Goal: Task Accomplishment & Management: Manage account settings

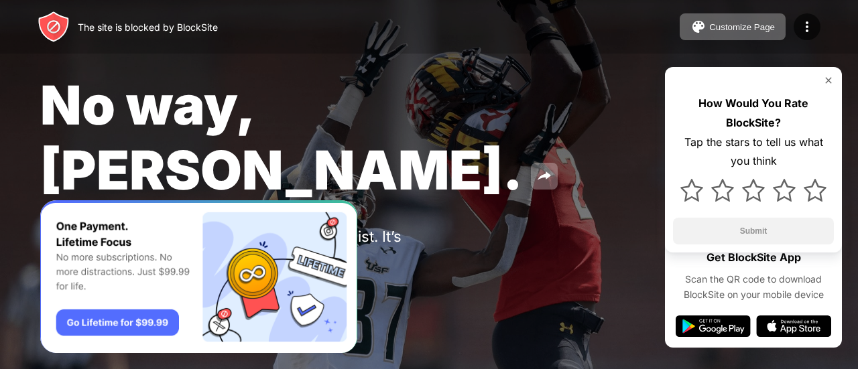
drag, startPoint x: 0, startPoint y: 0, endPoint x: 584, endPoint y: 170, distance: 608.3
click at [584, 170] on div "No way, [PERSON_NAME]. You put [DOMAIN_NAME] in your Block Sites list. It’s pro…" at bounding box center [429, 187] width 858 height 375
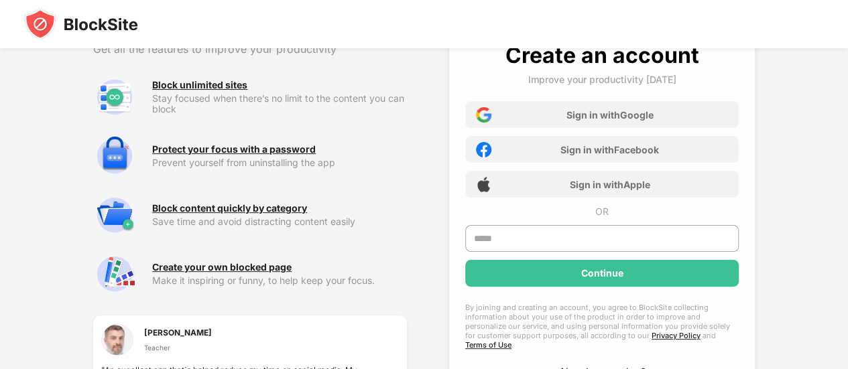
scroll to position [39, 0]
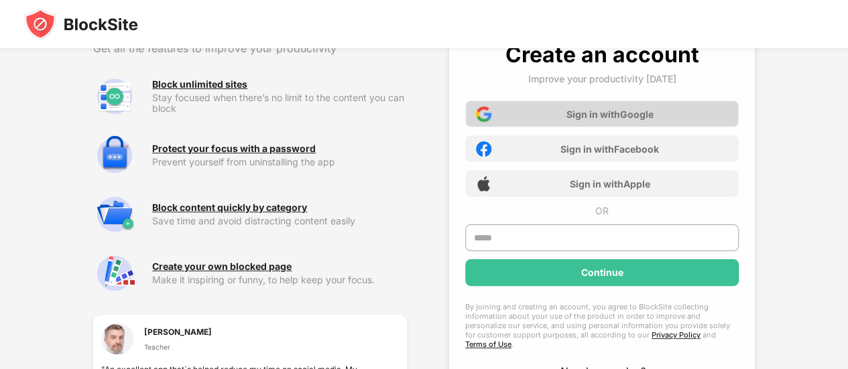
click at [551, 106] on div "Sign in with Google" at bounding box center [601, 113] width 273 height 27
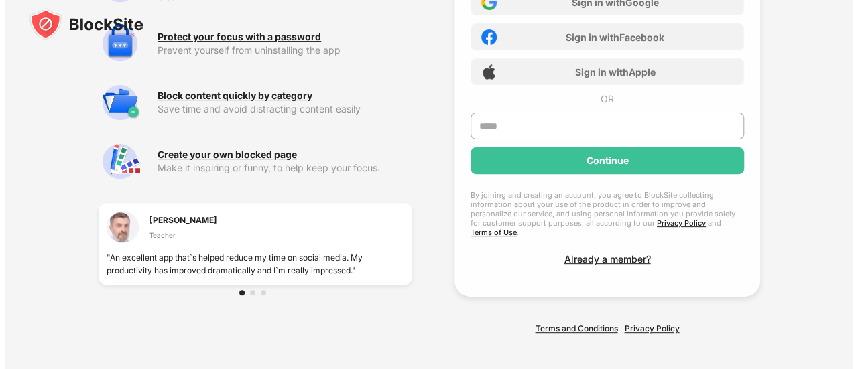
scroll to position [0, 0]
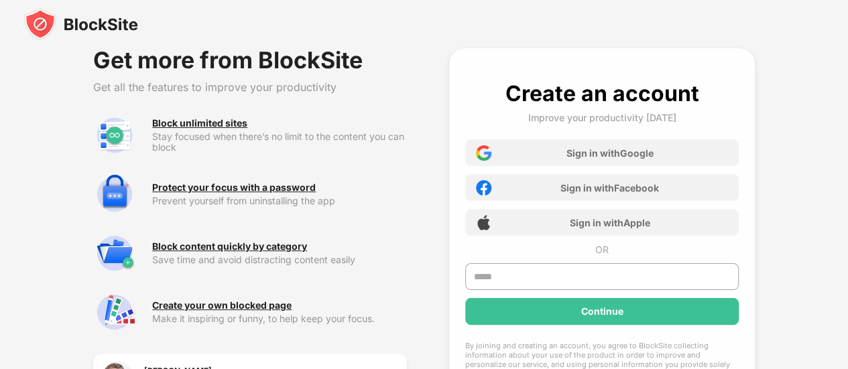
click at [29, 25] on img at bounding box center [81, 24] width 114 height 32
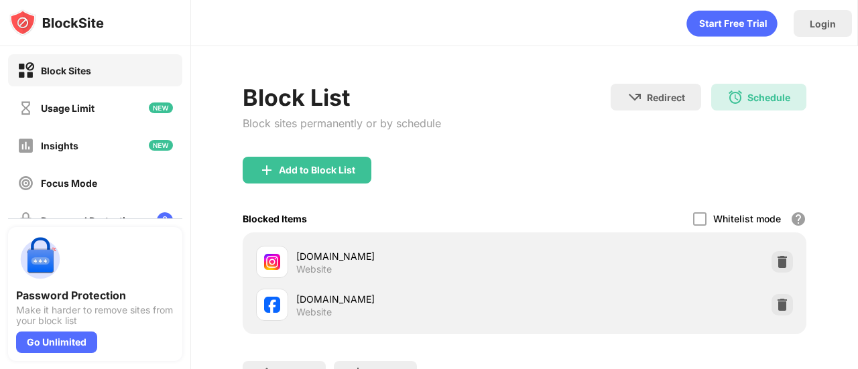
scroll to position [33, 0]
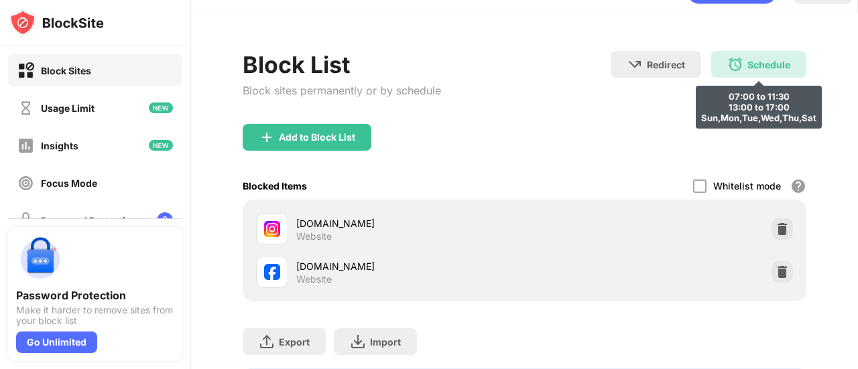
click at [757, 73] on div "Schedule 07:00 to 11:30 13:00 to 17:00 Sun,Mon,Tue,Wed,Thu,Sat" at bounding box center [758, 64] width 95 height 27
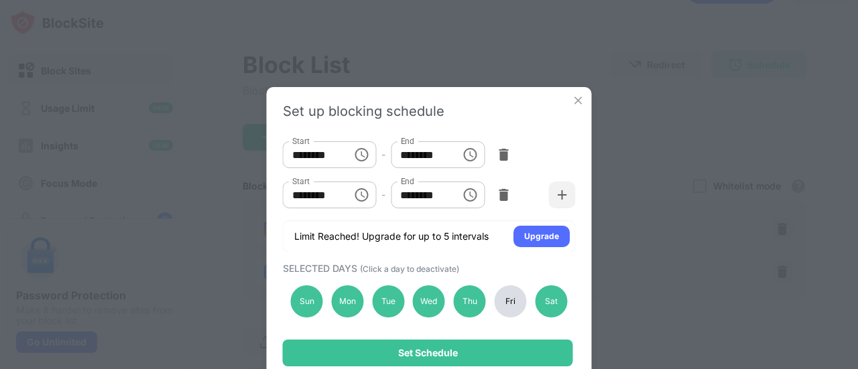
scroll to position [15, 0]
click at [580, 101] on img at bounding box center [577, 100] width 13 height 13
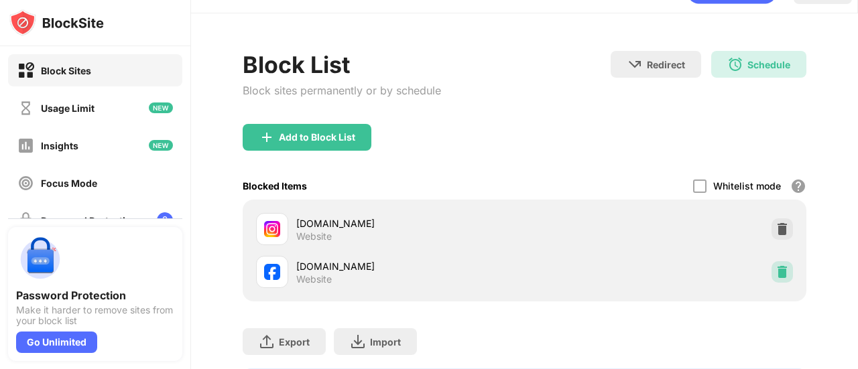
click at [775, 272] on img at bounding box center [781, 271] width 13 height 13
